Goal: Task Accomplishment & Management: Use online tool/utility

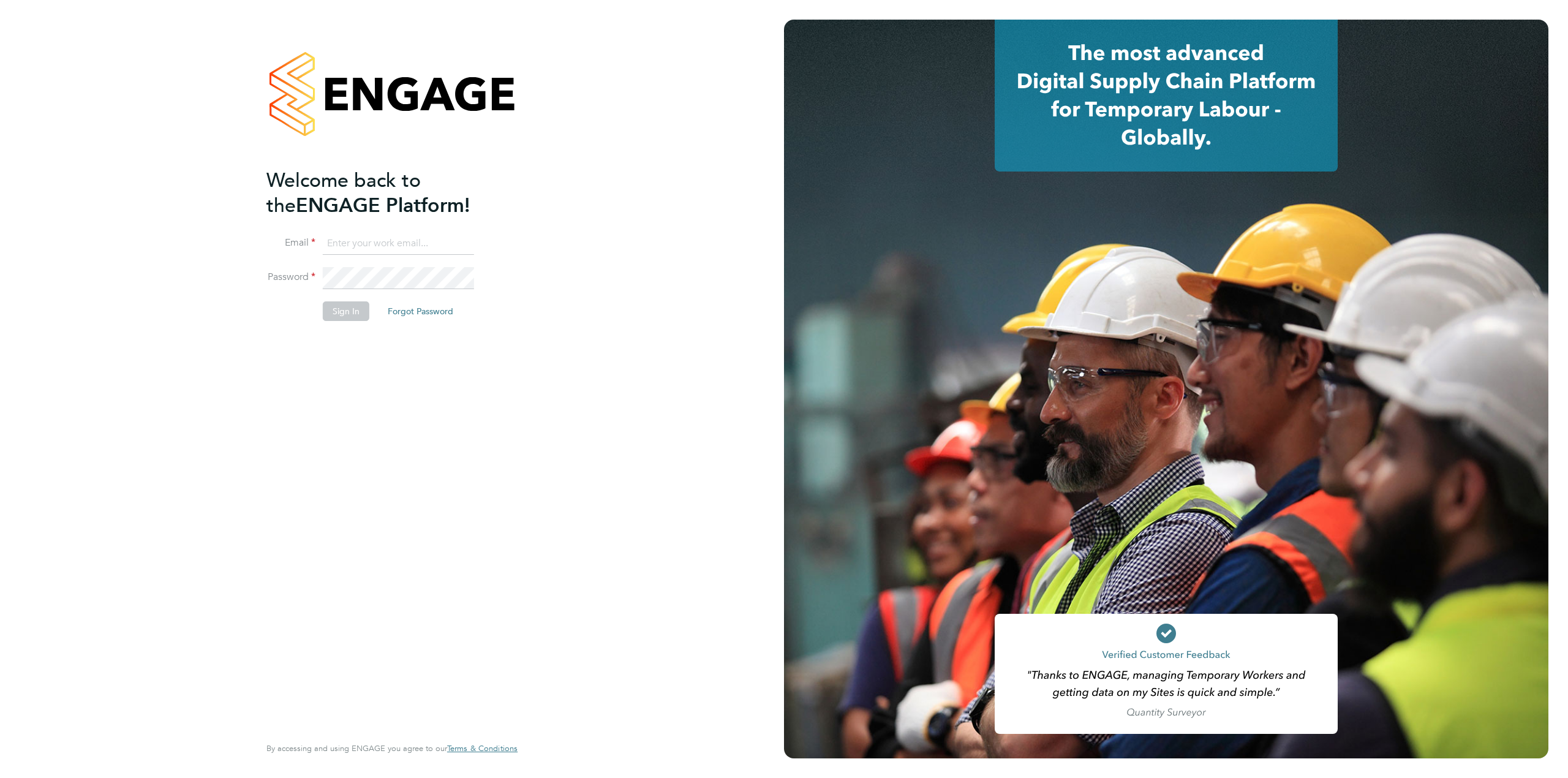
type input "[PERSON_NAME][EMAIL_ADDRESS][PERSON_NAME][DOMAIN_NAME]"
click at [341, 315] on button "Sign In" at bounding box center [346, 311] width 47 height 19
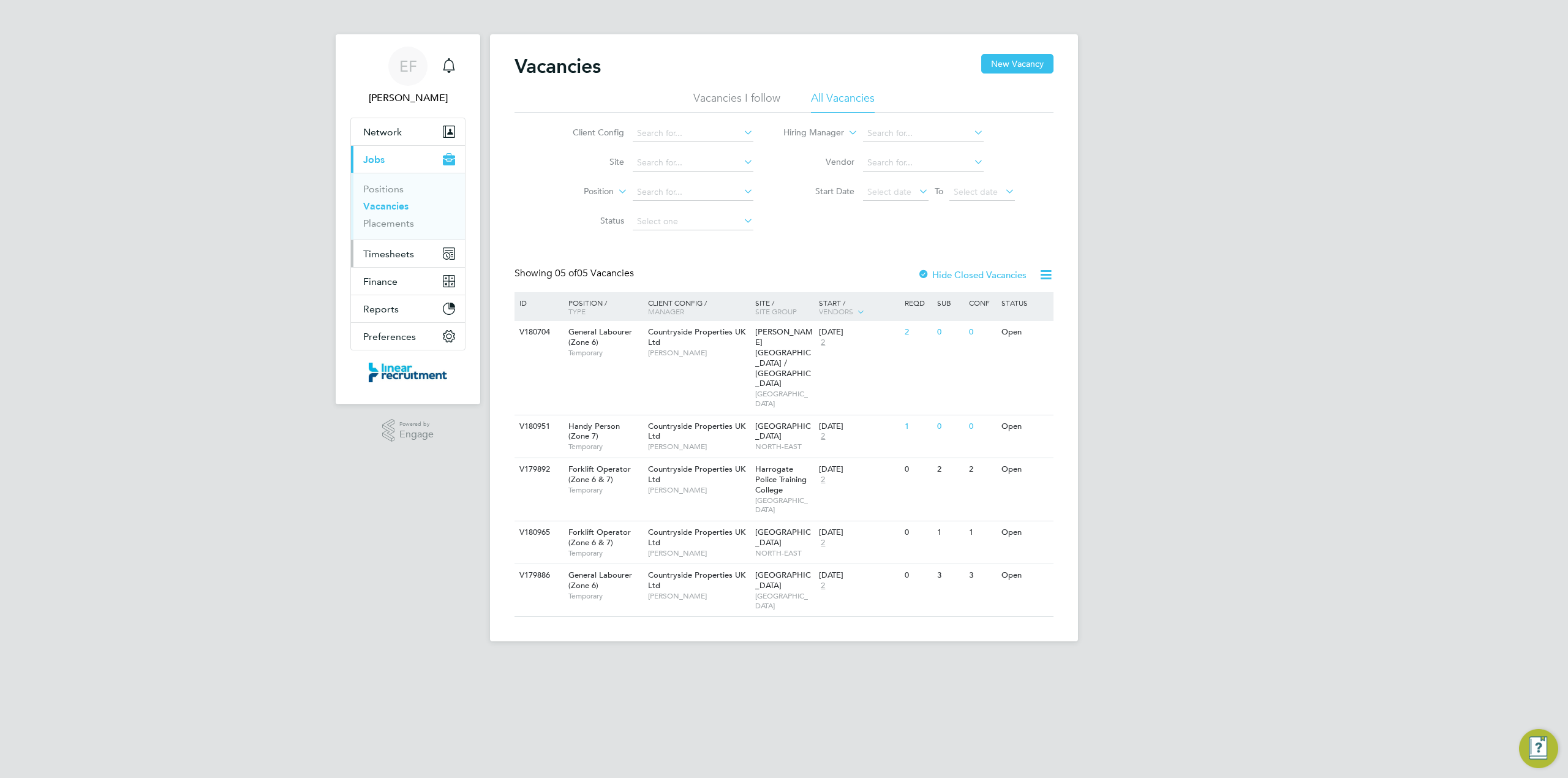
click at [373, 258] on span "Timesheets" at bounding box center [389, 254] width 51 height 11
click at [377, 219] on link "Timesheets" at bounding box center [389, 216] width 51 height 11
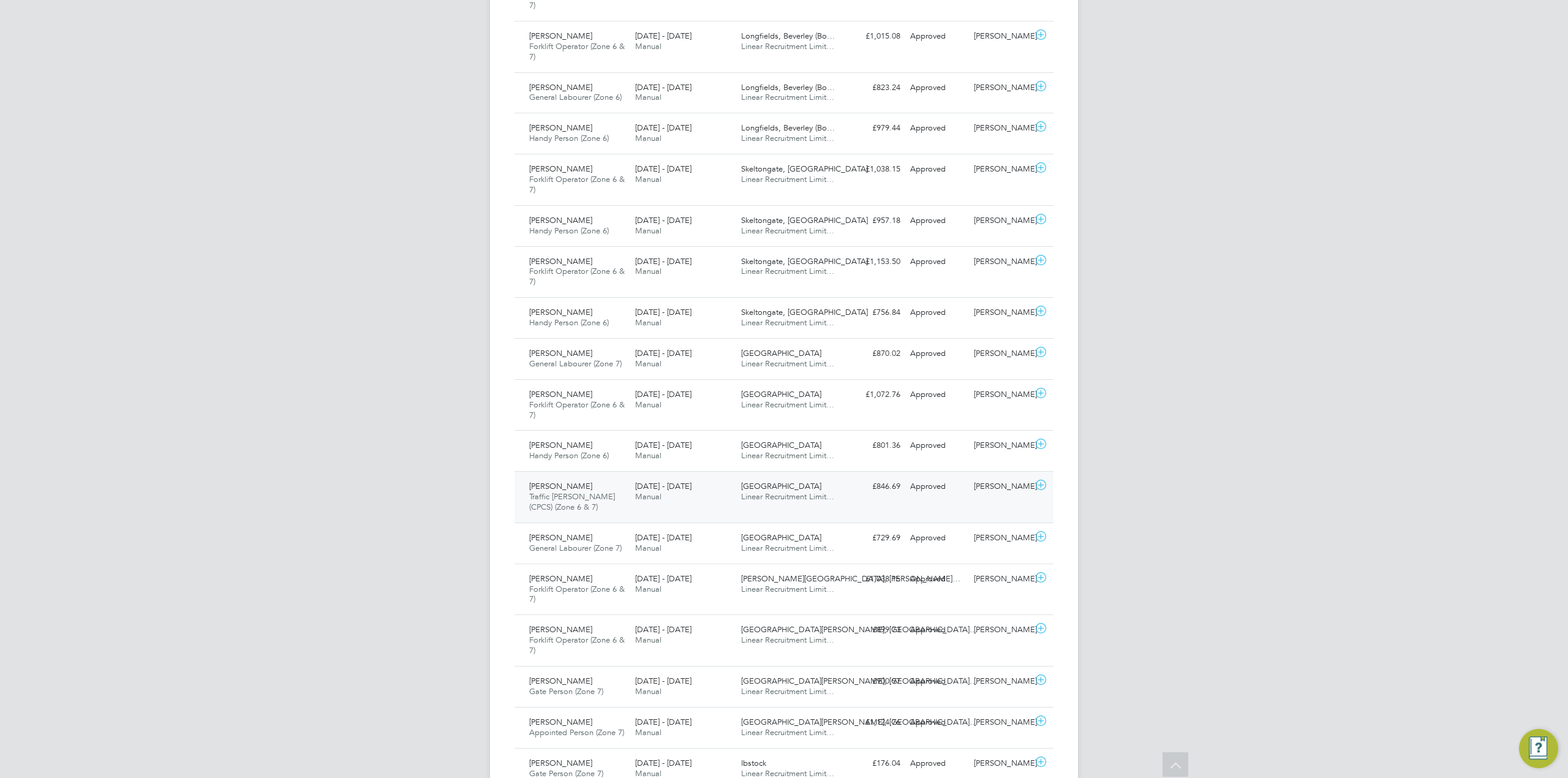
click at [561, 490] on span "Thomas Blake" at bounding box center [560, 486] width 63 height 11
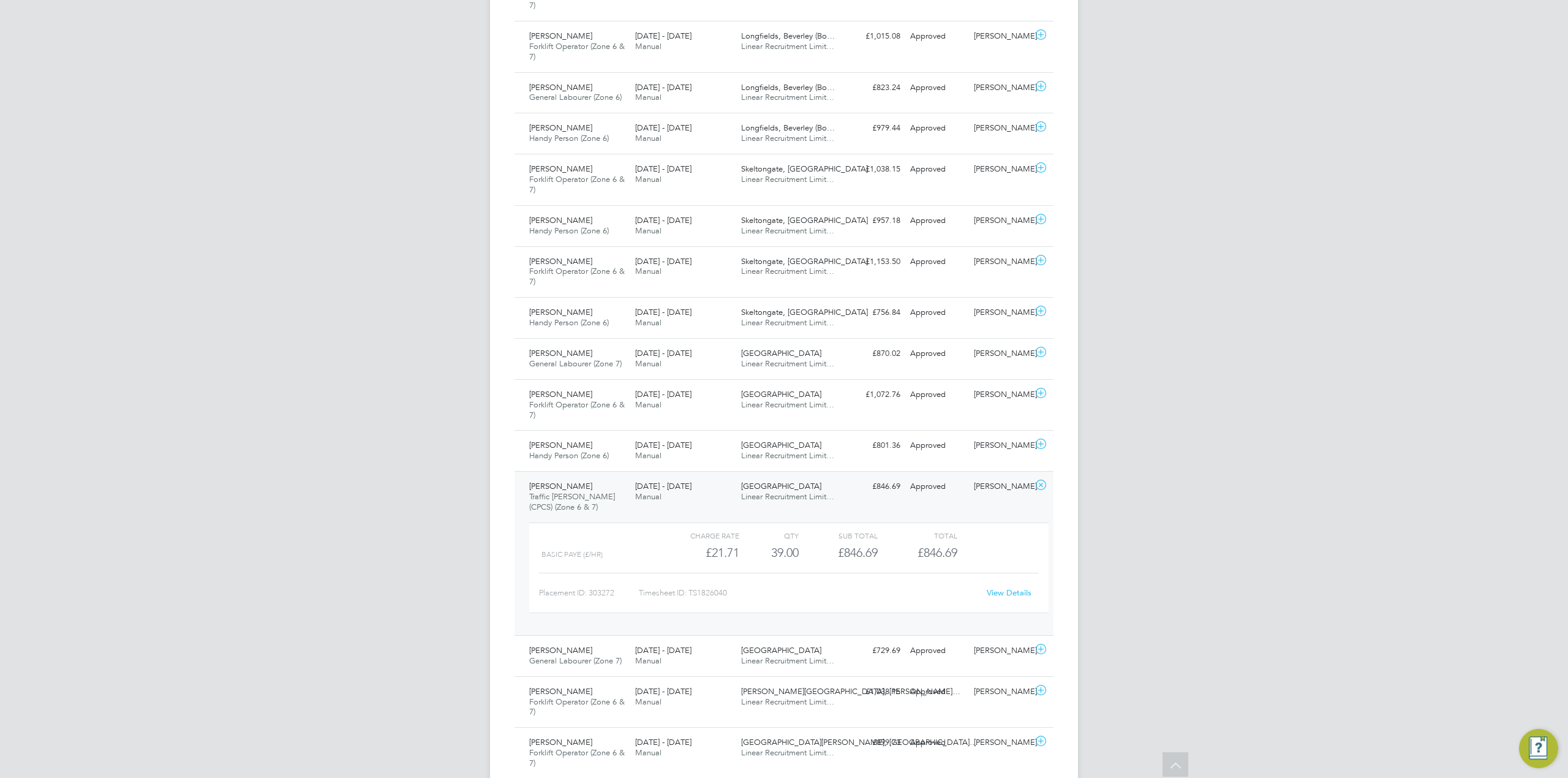
click at [1008, 595] on link "View Details" at bounding box center [1009, 593] width 45 height 11
click at [540, 491] on span "Thomas Blake" at bounding box center [560, 486] width 63 height 11
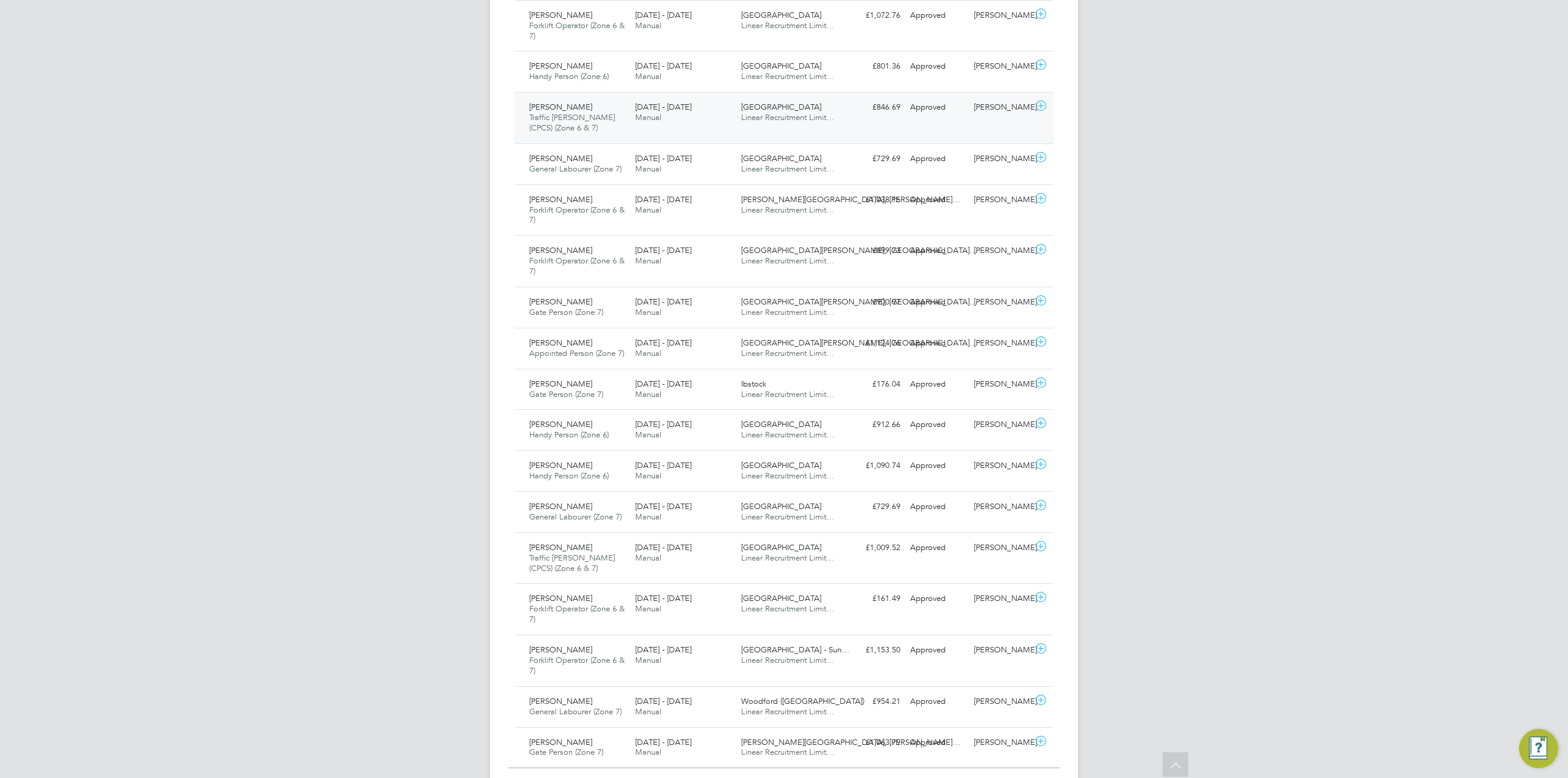
scroll to position [980, 0]
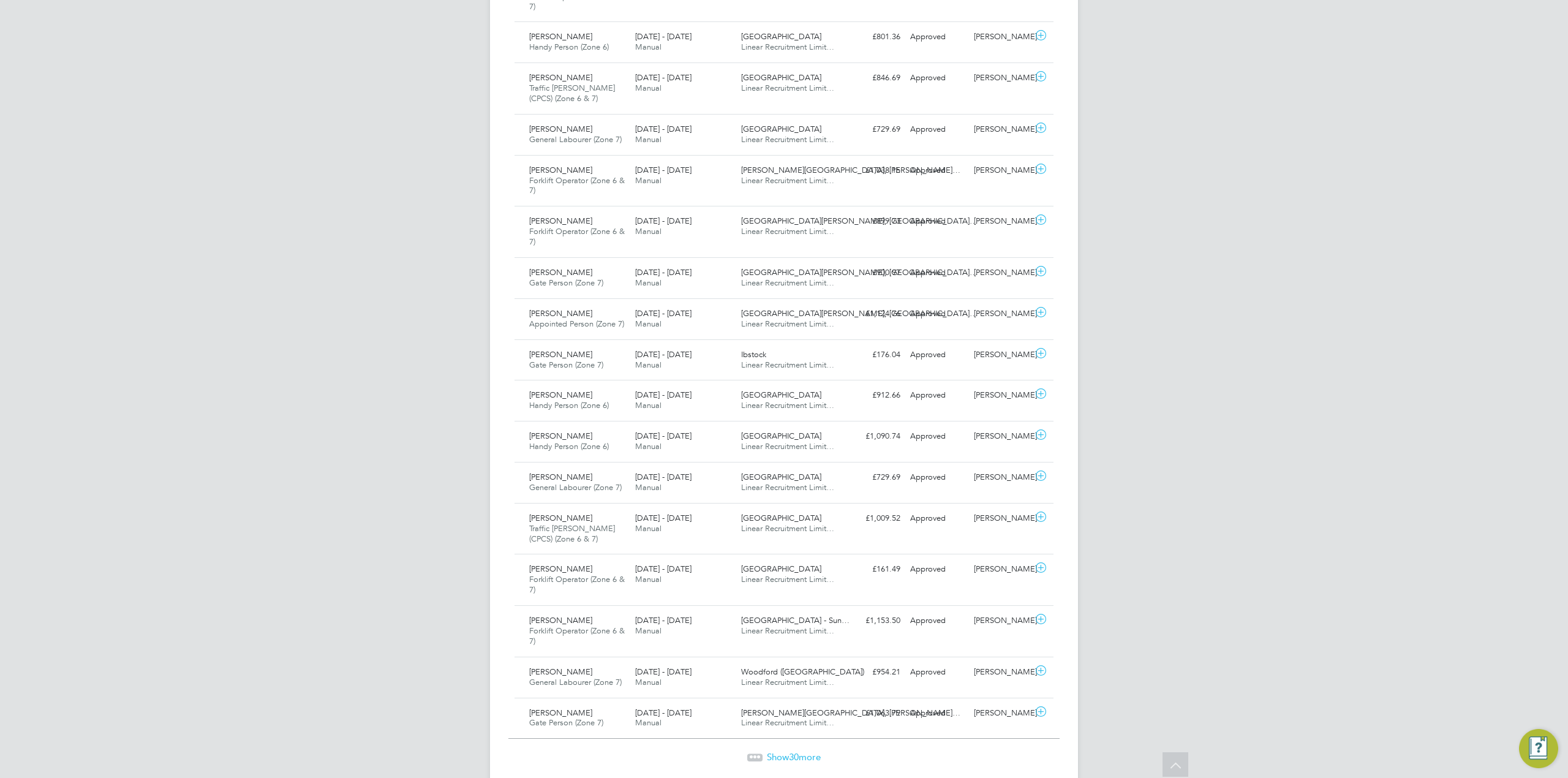
click at [790, 761] on span "30" at bounding box center [793, 756] width 10 height 11
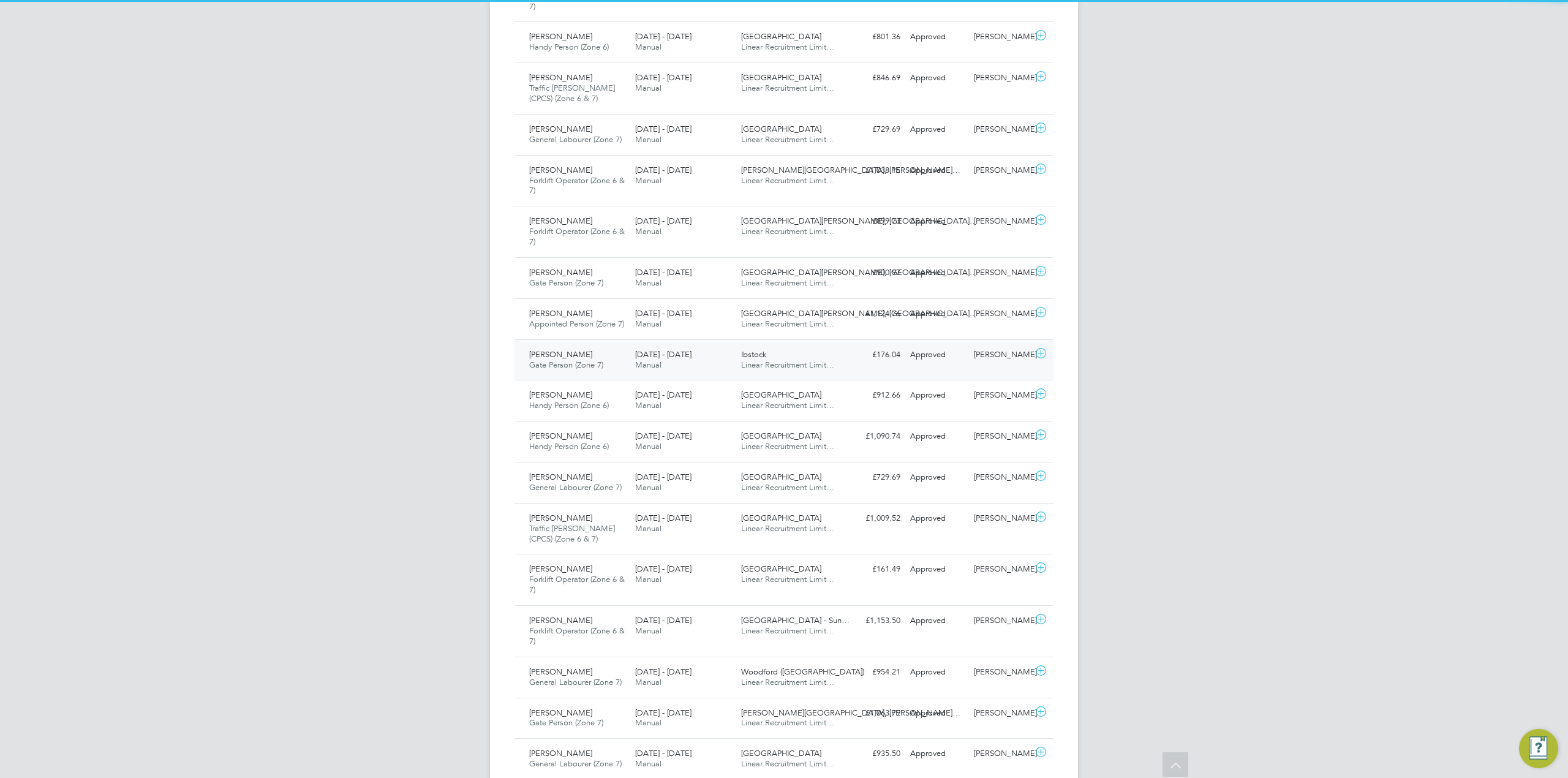
scroll to position [31, 106]
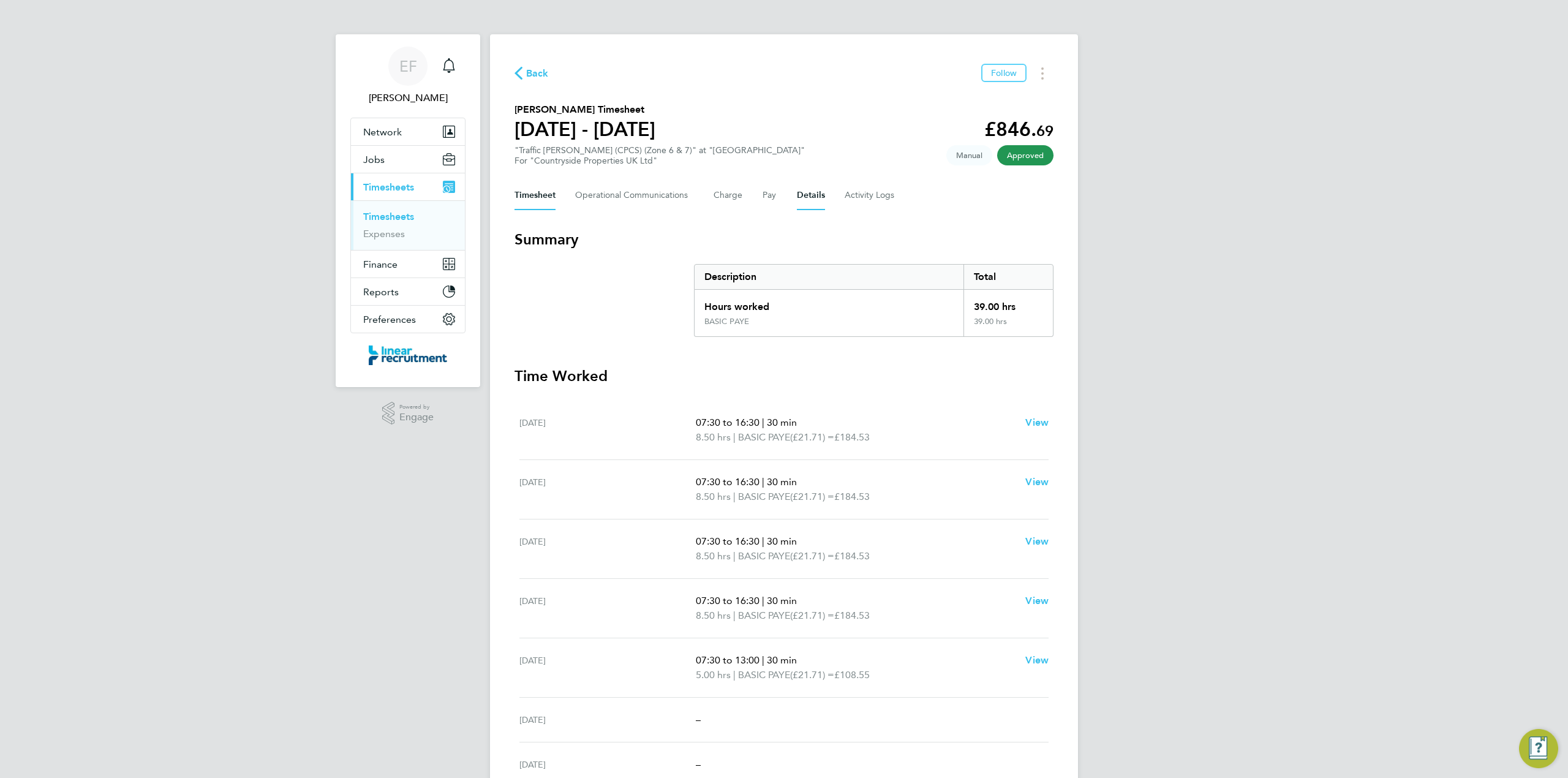
click at [804, 194] on button "Details" at bounding box center [811, 195] width 28 height 29
